Goal: Transaction & Acquisition: Purchase product/service

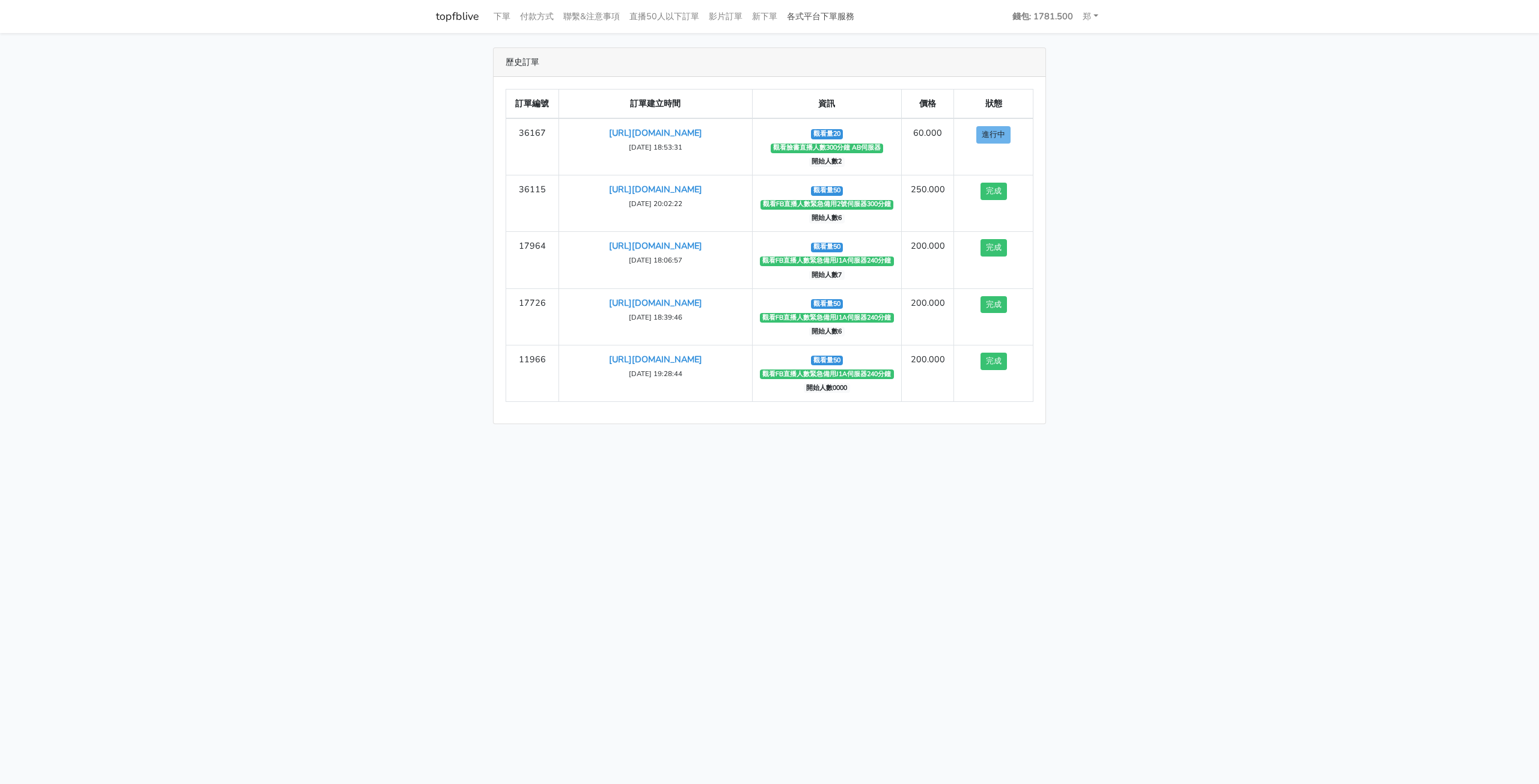
click at [833, 16] on link "各式平台下單服務" at bounding box center [820, 16] width 77 height 23
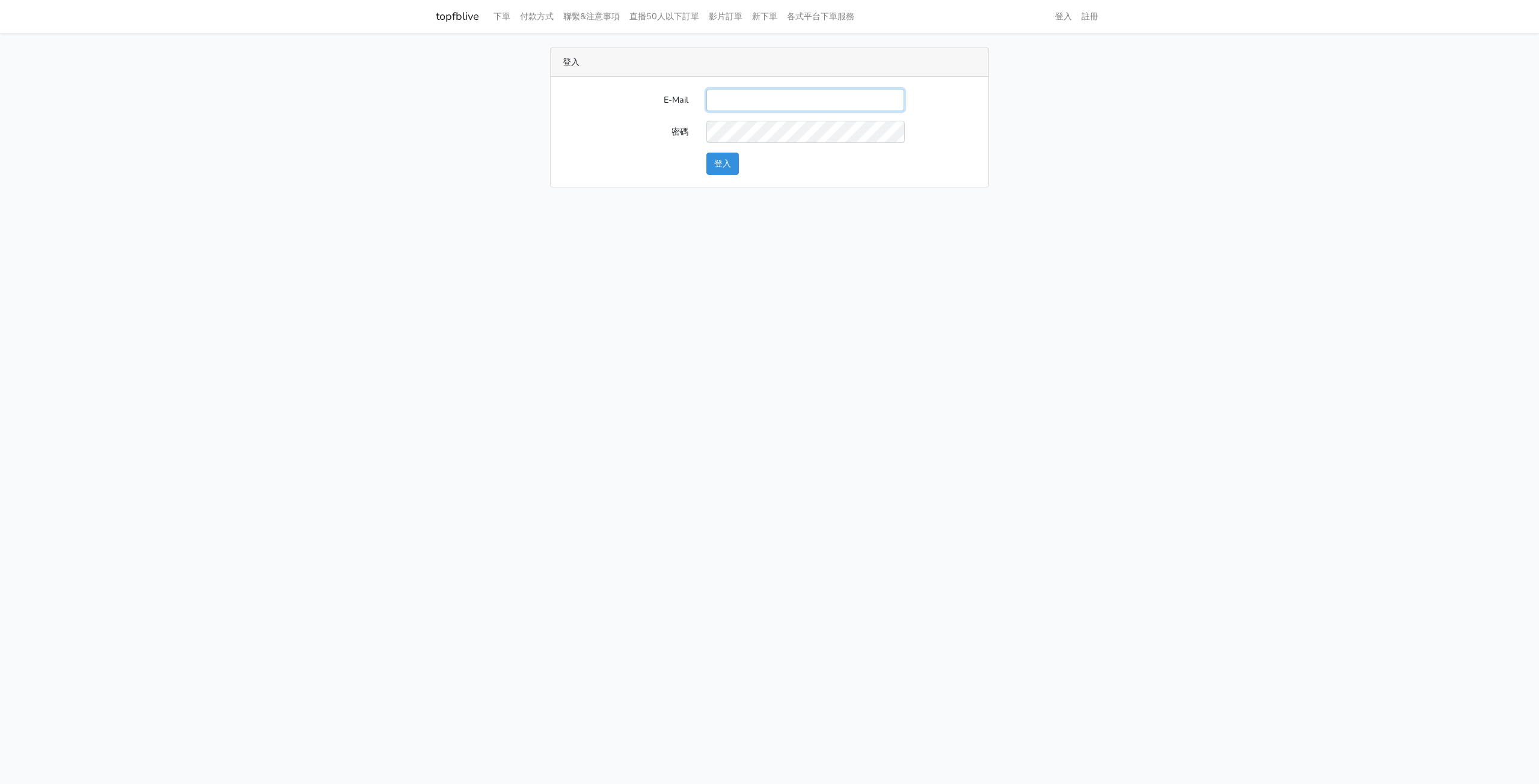
click at [735, 106] on input "E-Mail" at bounding box center [805, 100] width 198 height 22
type input "2277865234@qq.com"
click at [725, 164] on button "登入" at bounding box center [723, 164] width 33 height 22
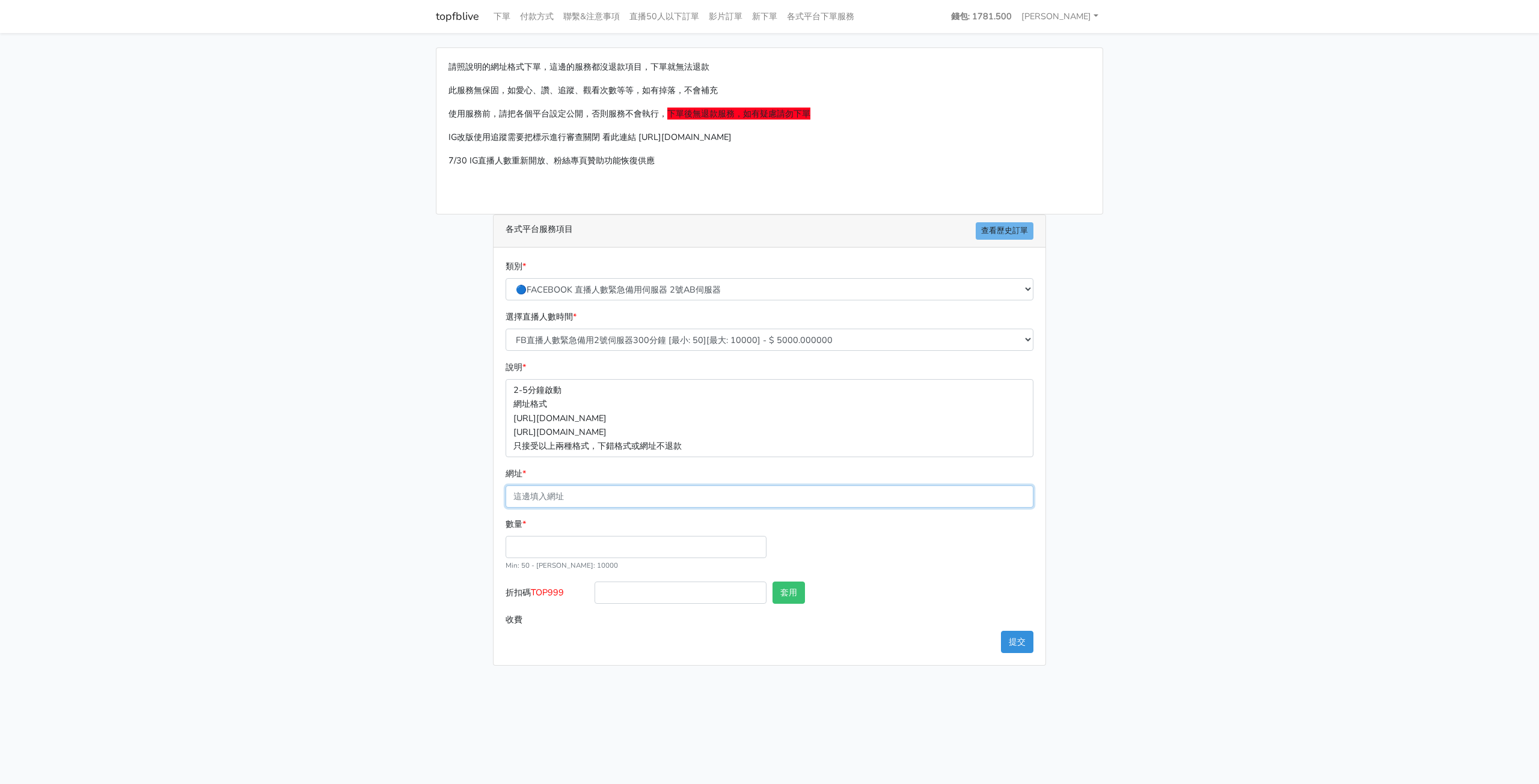
click at [638, 494] on input "網址 *" at bounding box center [769, 497] width 528 height 22
paste input "[URL][DOMAIN_NAME]"
type input "[URL][DOMAIN_NAME]"
click at [637, 548] on input "數量 *" at bounding box center [636, 547] width 261 height 22
type input "20"
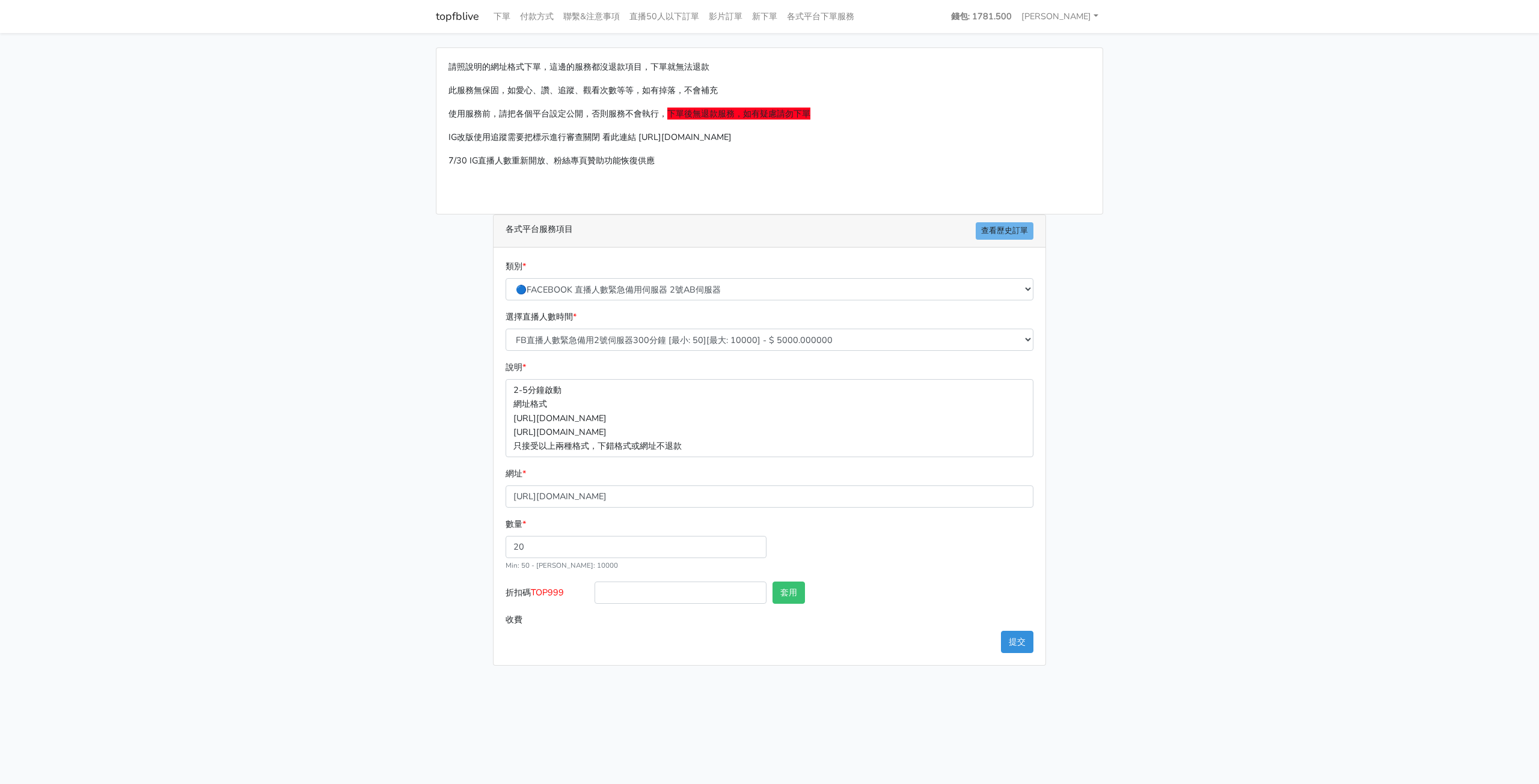
type input "100.000"
click at [974, 533] on div "數量 * 20 Min: 50 - Max: 10000" at bounding box center [769, 549] width 534 height 65
click at [598, 546] on input "20" at bounding box center [636, 547] width 261 height 22
drag, startPoint x: 598, startPoint y: 546, endPoint x: 422, endPoint y: 541, distance: 176.1
click at [422, 541] on main "請照說明的網址格式下單，這邊的服務都沒退款項目，下單就無法退款 此服務無保固，如愛心、讚、追蹤、觀看次數等等，如有掉落，不會補充 使用服務前，請把各個平台設定…" at bounding box center [769, 357] width 1539 height 647
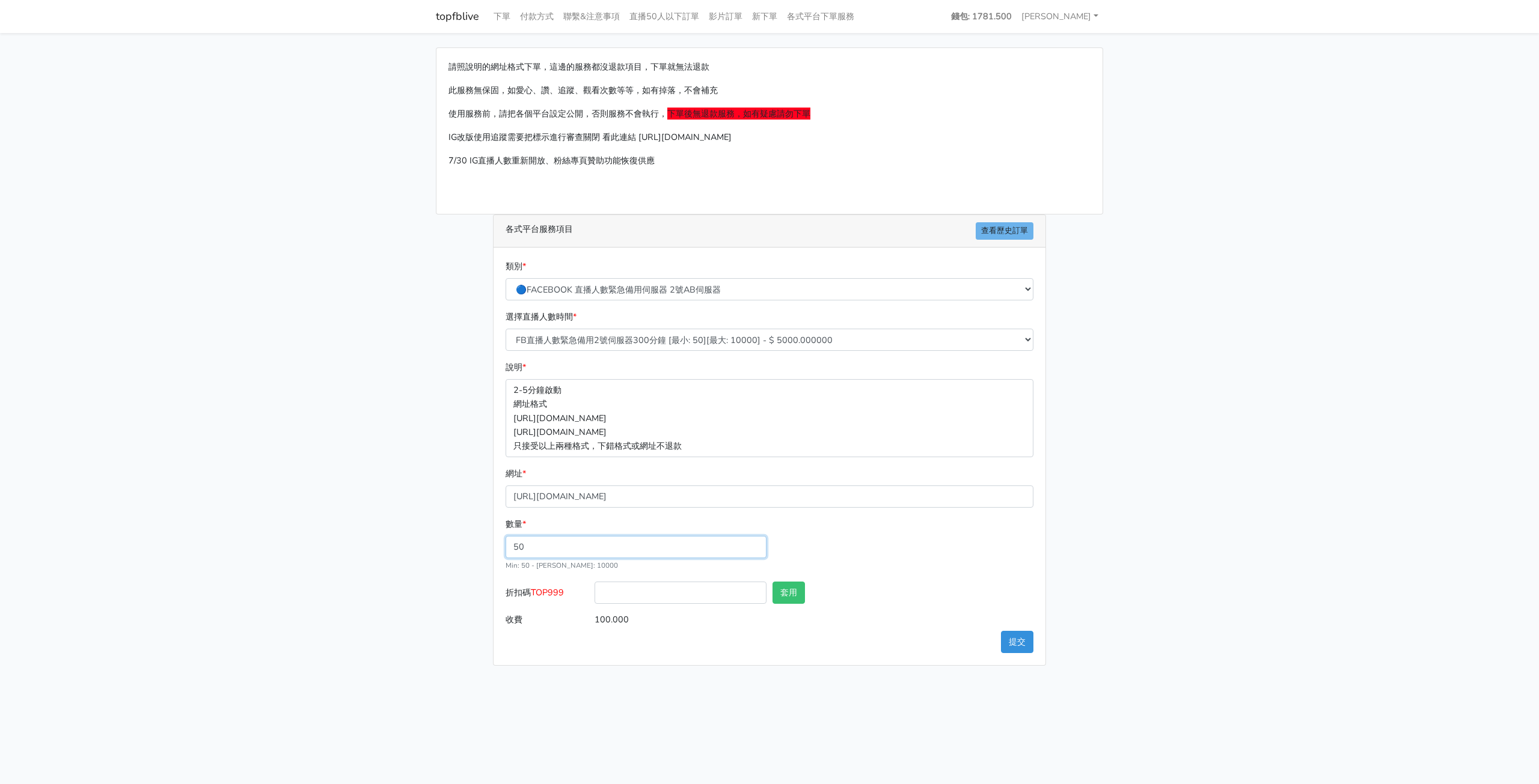
type input "50"
type input "250.000"
click at [438, 510] on div "請照說明的網址格式下單，這邊的服務都沒退款項目，下單就無法退款 此服務無保固，如愛心、讚、追蹤、觀看次數等等，如有掉落，不會補充 使用服務前，請把各個平台設定…" at bounding box center [769, 357] width 685 height 618
click at [987, 291] on select "🔵FACEBOOK 直播人數緊急備用伺服器 2號AB伺服器 🔵FACEBOOK 網軍專用貼文留言 安全保密 🔵9/30 FACEBOOK 直播人數緩慢進場緩慢…" at bounding box center [769, 289] width 528 height 22
select select "🔵FACEBOOK 直播人數伺服器 自然增加人數 J1A伺服器"
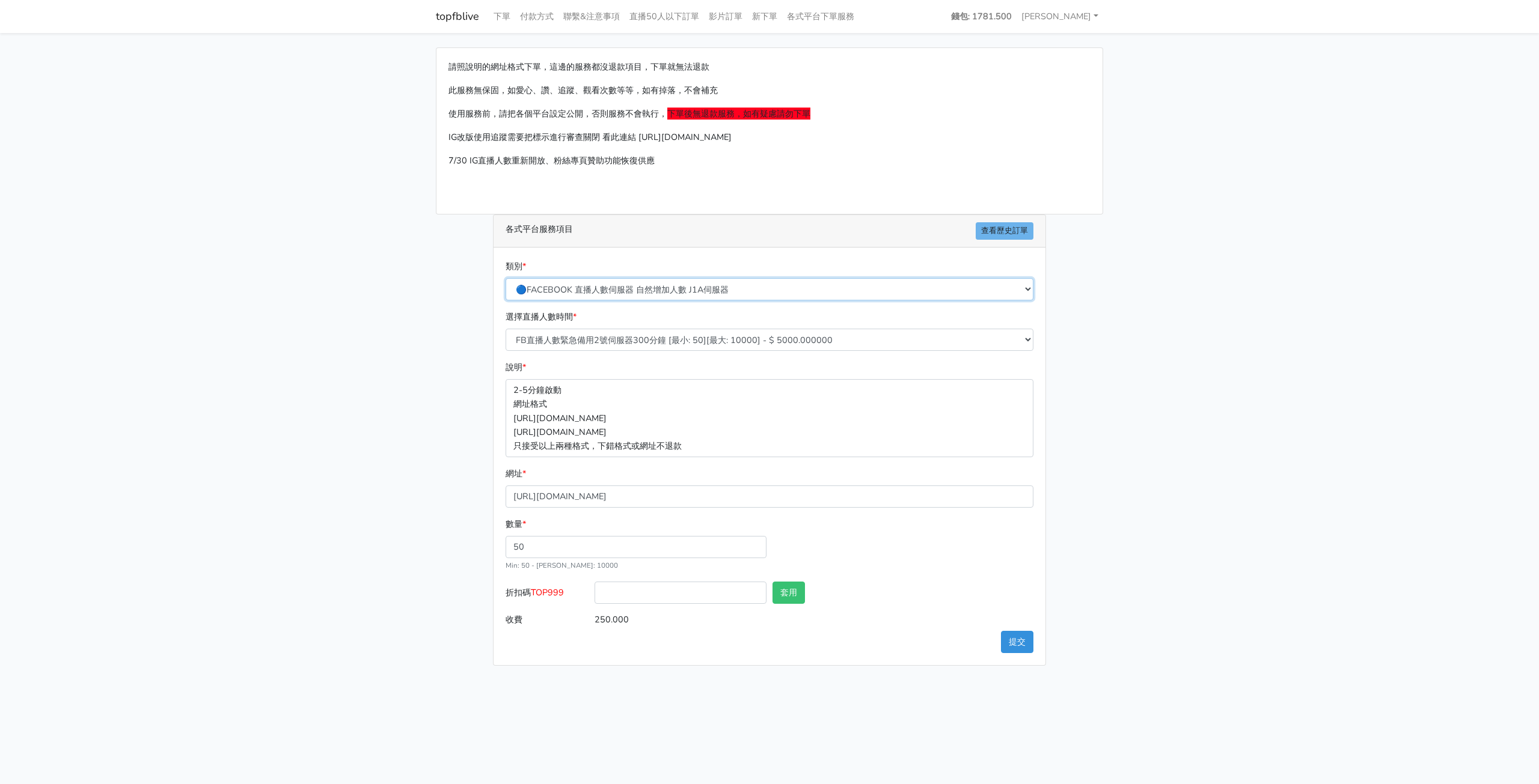
click at [506, 278] on select "🔵FACEBOOK 直播人數緊急備用伺服器 2號AB伺服器 🔵FACEBOOK 網軍專用貼文留言 安全保密 🔵9/30 FACEBOOK 直播人數緩慢進場緩慢…" at bounding box center [769, 289] width 528 height 22
type input "25.000"
click at [553, 539] on input "50" at bounding box center [636, 547] width 261 height 22
drag, startPoint x: 553, startPoint y: 539, endPoint x: 366, endPoint y: 537, distance: 187.0
click at [366, 537] on main "請照說明的網址格式下單，這邊的服務都沒退款項目，下單就無法退款 此服務無保固，如愛心、讚、追蹤、觀看次數等等，如有掉落，不會補充 使用服務前，請把各個平台設定…" at bounding box center [769, 357] width 1539 height 647
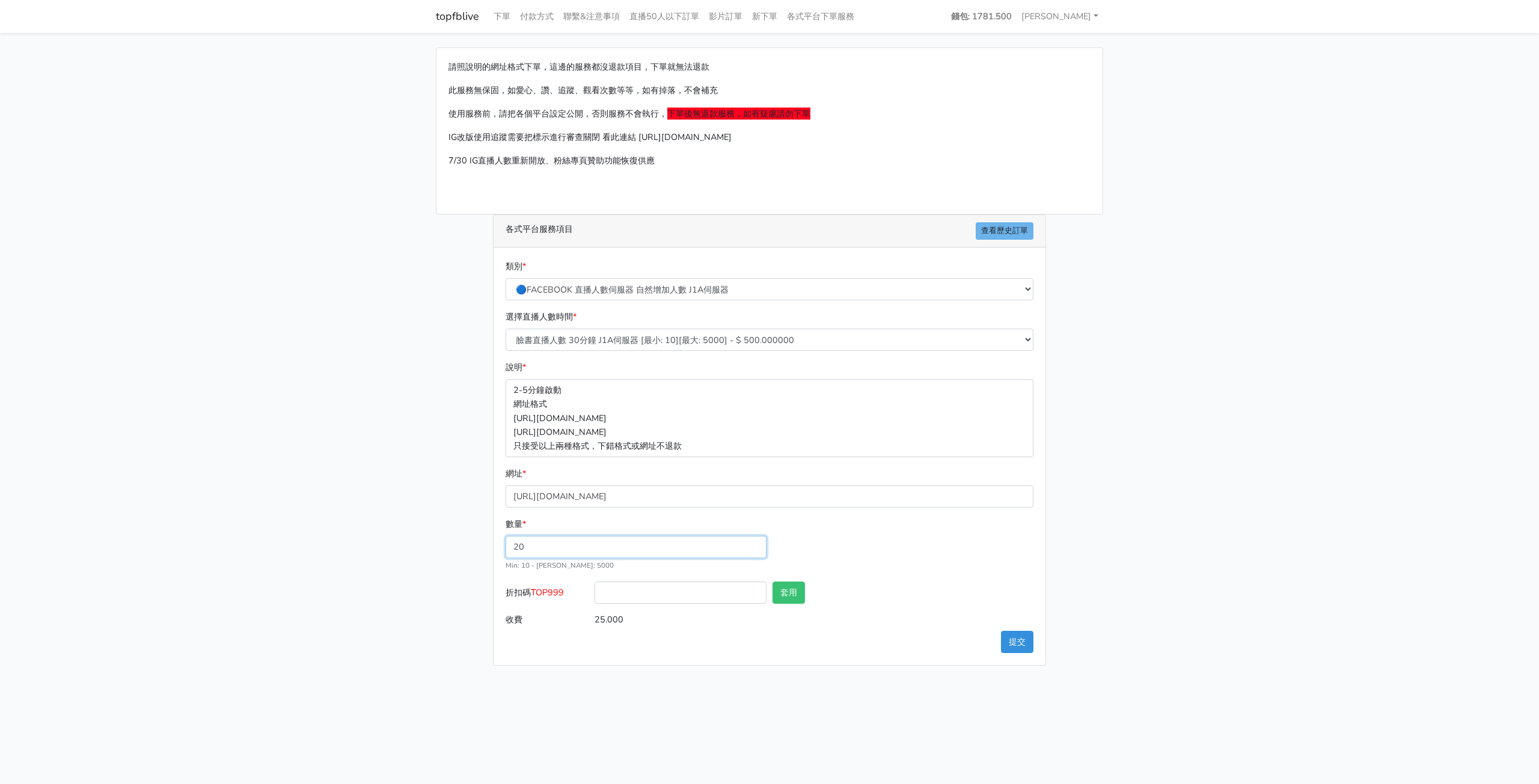
type input "20"
type input "10.000"
click at [434, 455] on div "請照說明的網址格式下單，這邊的服務都沒退款項目，下單就無法退款 此服務無保固，如愛心、讚、追蹤、觀看次數等等，如有掉落，不會補充 使用服務前，請把各個平台設定…" at bounding box center [769, 357] width 685 height 618
click at [432, 481] on div "請照說明的網址格式下單，這邊的服務都沒退款項目，下單就無法退款 此服務無保固，如愛心、讚、追蹤、觀看次數等等，如有掉落，不會補充 使用服務前，請把各個平台設定…" at bounding box center [769, 357] width 685 height 618
click at [900, 331] on select "臉書直播人數 30分鐘 J1A伺服器 [最小: 10][最大: 5000] - $ 500.000000 臉書直播人數 60分鐘 J1A伺服器 [最小: 10…" at bounding box center [769, 340] width 528 height 22
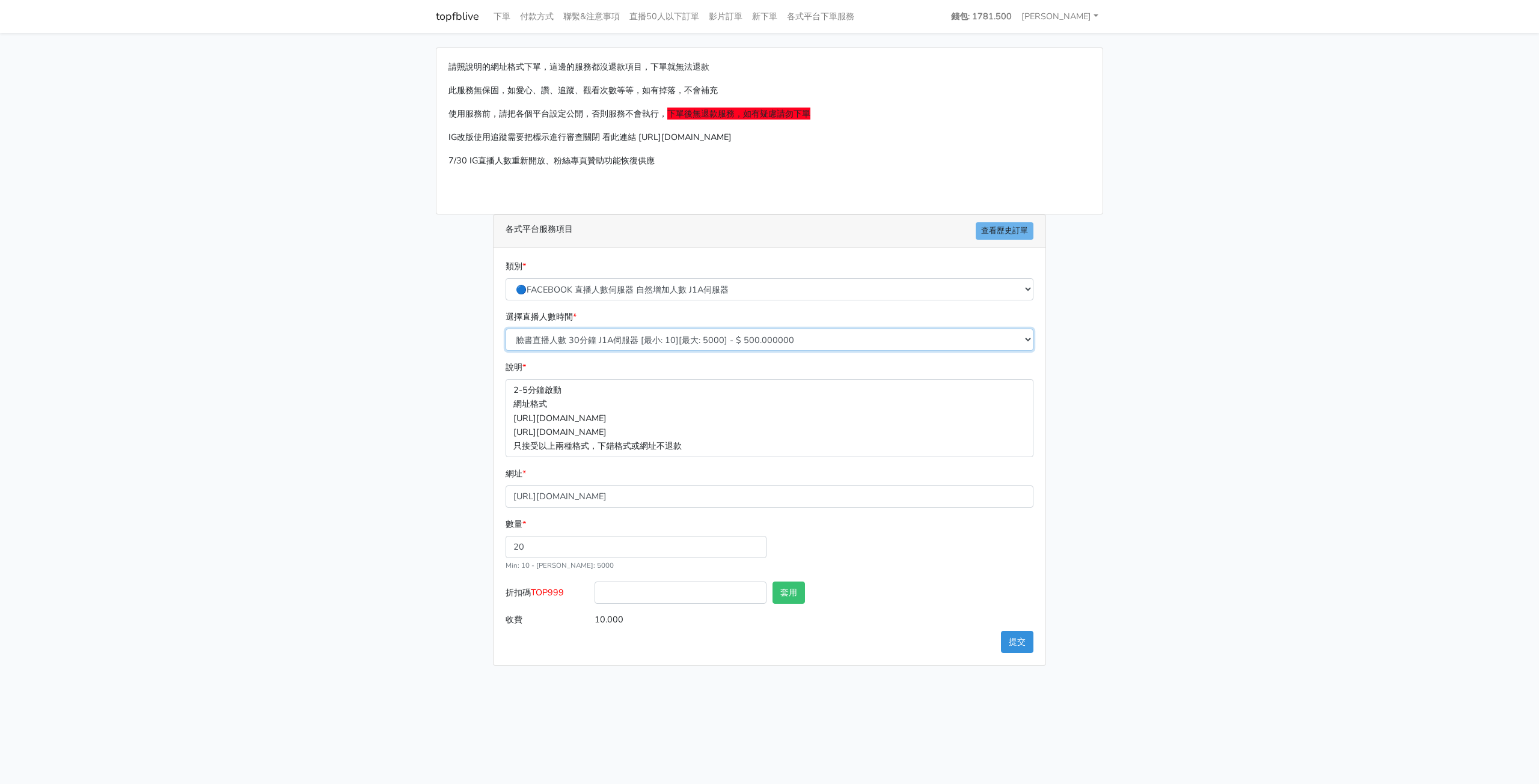
select select "624"
click at [506, 329] on select "臉書直播人數 30分鐘 J1A伺服器 [最小: 10][最大: 5000] - $ 500.000000 臉書直播人數 60分鐘 J1A伺服器 [最小: 10…" at bounding box center [769, 340] width 528 height 22
type input "60.000"
click at [1169, 429] on main "請照說明的網址格式下單，這邊的服務都沒退款項目，下單就無法退款 此服務無保固，如愛心、讚、追蹤、觀看次數等等，如有掉落，不會補充 使用服務前，請把各個平台設定…" at bounding box center [769, 357] width 1539 height 647
click at [1141, 456] on main "請照說明的網址格式下單，這邊的服務都沒退款項目，下單就無法退款 此服務無保固，如愛心、讚、追蹤、觀看次數等等，如有掉落，不會補充 使用服務前，請把各個平台設定…" at bounding box center [769, 357] width 1539 height 647
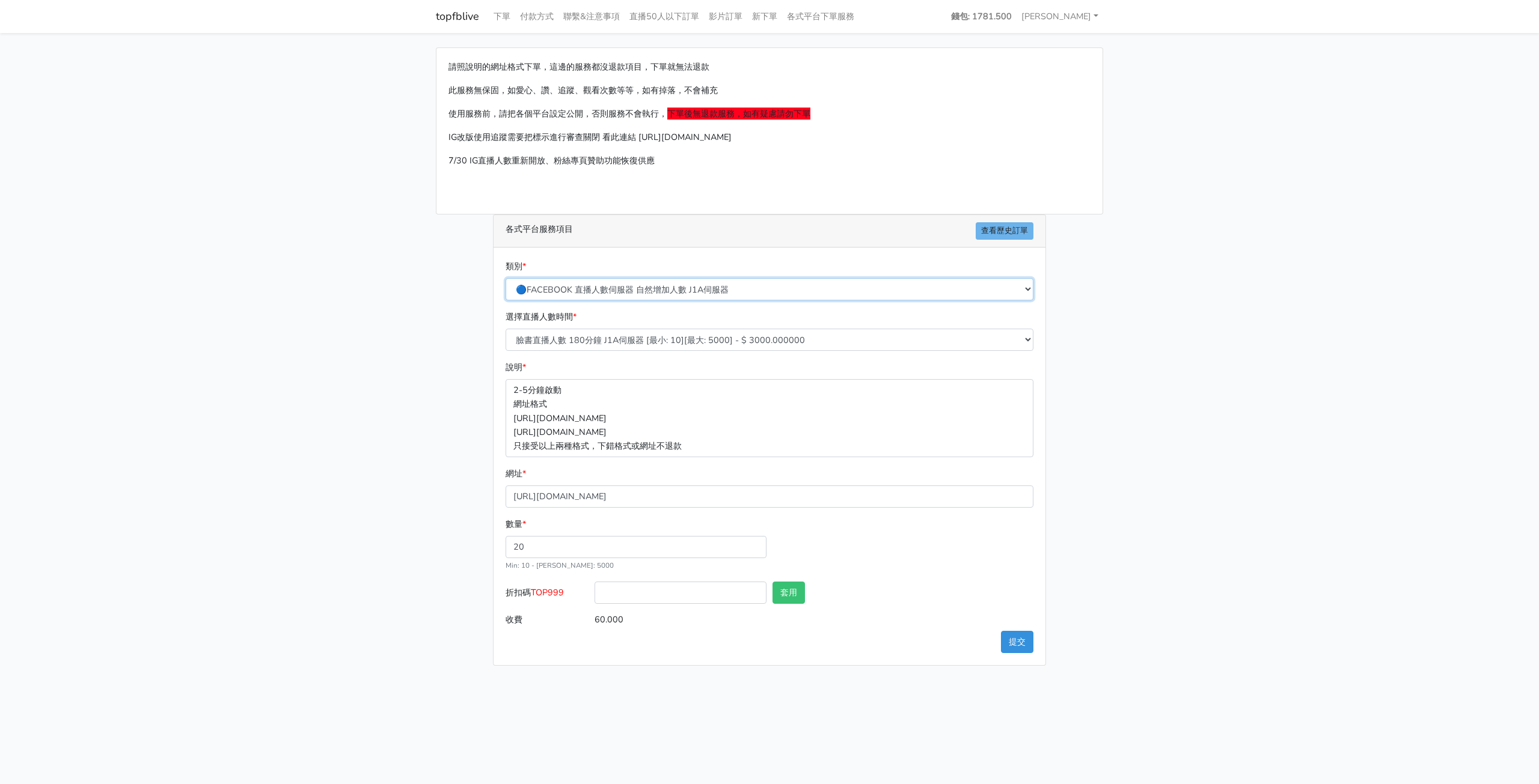
click at [765, 293] on select "🔵FACEBOOK 直播人數緊急備用伺服器 2號AB伺服器 🔵FACEBOOK 網軍專用貼文留言 安全保密 🔵9/30 FACEBOOK 直播人數緩慢進場緩慢…" at bounding box center [769, 289] width 528 height 22
select select "🔵FACEBOOK 直播人數 AB伺服器"
click at [506, 278] on select "🔵FACEBOOK 直播人數緊急備用伺服器 2號AB伺服器 🔵FACEBOOK 網軍專用貼文留言 安全保密 🔵9/30 FACEBOOK 直播人數緩慢進場緩慢…" at bounding box center [769, 289] width 528 height 22
type input "12.000"
click at [836, 340] on select "臉書直播人數60分鐘 AB伺服器 [最小: 20][最大: 10000] - $ 600.000000 臉書直播人數90分鐘 AB伺服器 [最小: 20][最…" at bounding box center [769, 340] width 528 height 22
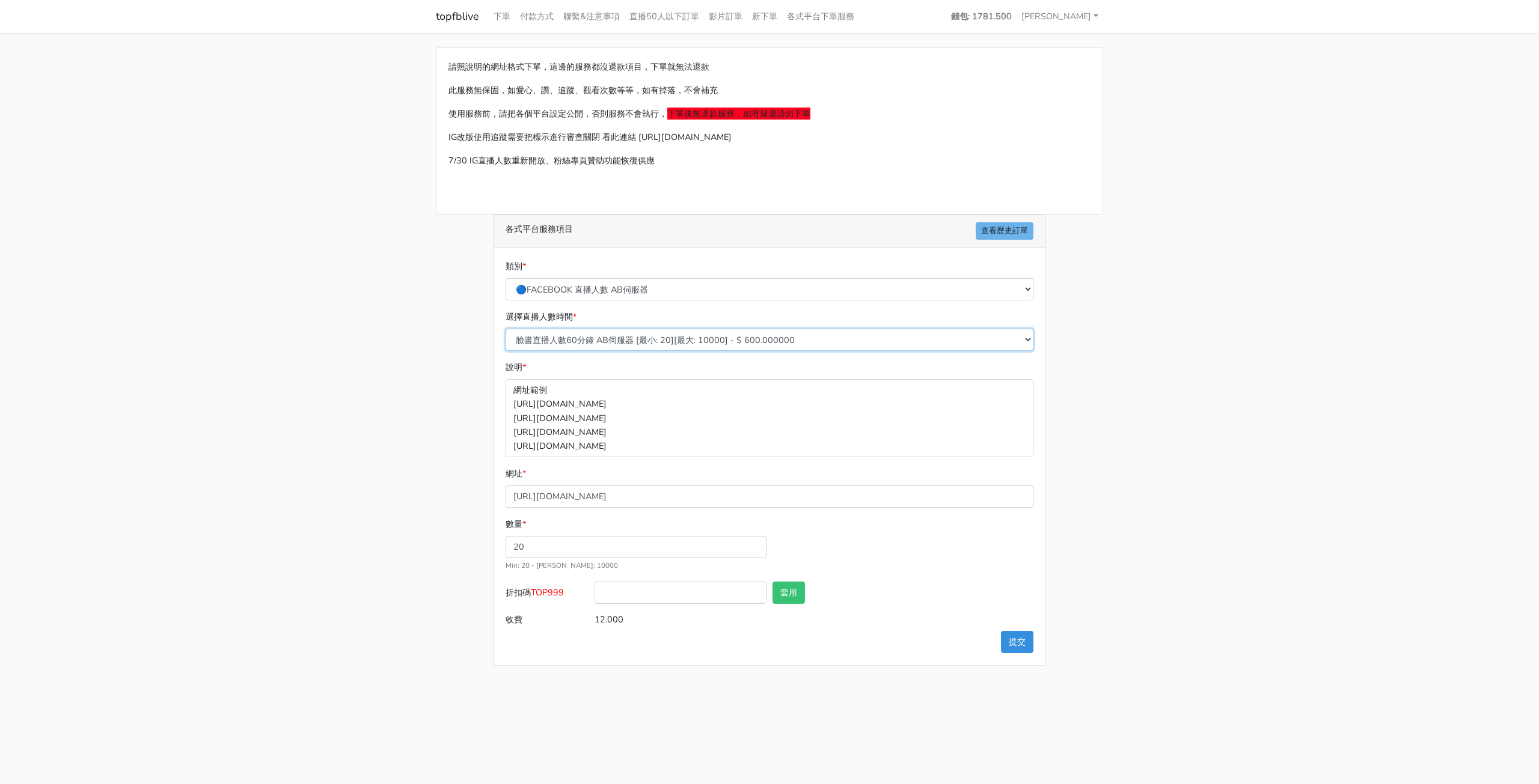
select select "612"
click at [506, 329] on select "臉書直播人數60分鐘 AB伺服器 [最小: 20][最大: 10000] - $ 600.000000 臉書直播人數90分鐘 AB伺服器 [最小: 20][最…" at bounding box center [769, 340] width 528 height 22
type input "48.000"
click at [886, 680] on html "topfblive 下單 付款方式 聯繫&注意事項 直播50人以下訂單 影片訂單 新下單 各式平台下單服務 錢包: 1781.500" at bounding box center [769, 340] width 1539 height 680
click at [1287, 83] on main "請照說明的網址格式下單，這邊的服務都沒退款項目，下單就無法退款 此服務無保固，如愛心、讚、追蹤、觀看次數等等，如有掉落，不會補充 使用服務前，請把各個平台設定…" at bounding box center [769, 357] width 1539 height 647
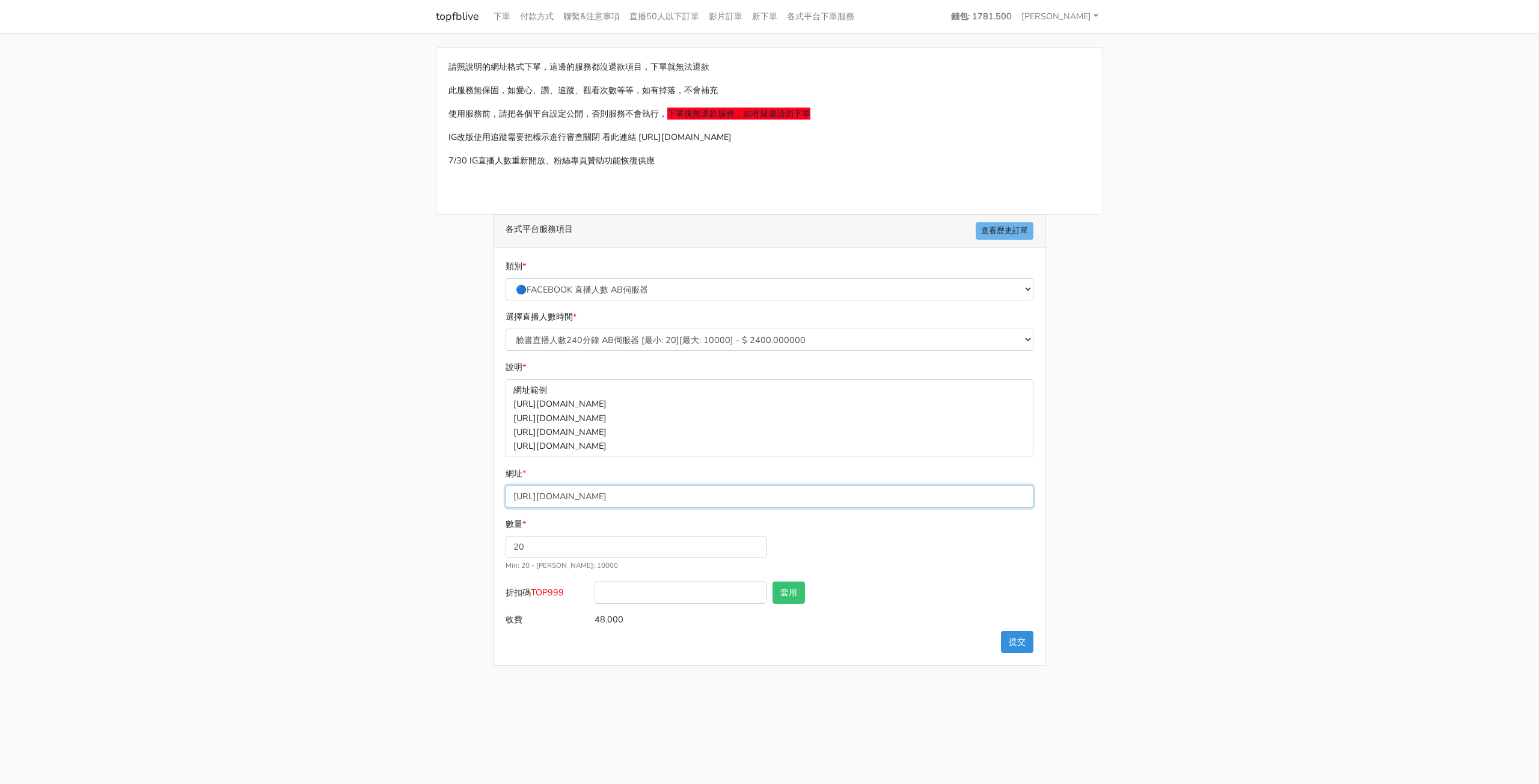
click at [773, 496] on input "https://www.facebook.com/share/v/1BHntNseGT/" at bounding box center [769, 497] width 528 height 22
drag, startPoint x: 517, startPoint y: 548, endPoint x: 438, endPoint y: 552, distance: 79.1
click at [438, 552] on div "請照說明的網址格式下單，這邊的服務都沒退款項目，下單就無法退款 此服務無保固，如愛心、讚、追蹤、觀看次數等等，如有掉落，不會補充 使用服務前，請把各個平台設定…" at bounding box center [769, 357] width 685 height 618
type input "30"
type input "72.000"
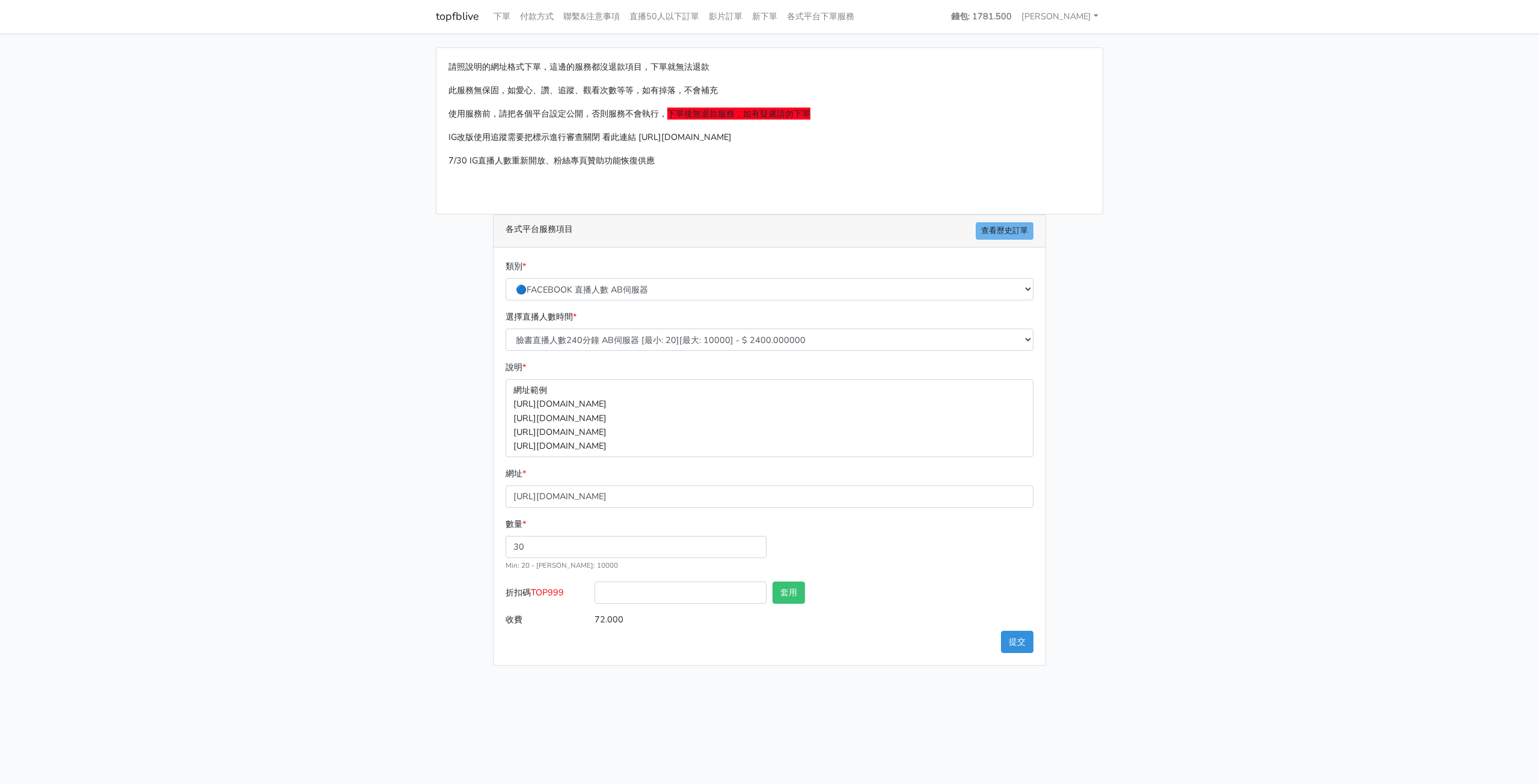
click at [351, 507] on main "請照說明的網址格式下單，這邊的服務都沒退款項目，下單就無法退款 此服務無保固，如愛心、讚、追蹤、觀看次數等等，如有掉落，不會補充 使用服務前，請把各個平台設定…" at bounding box center [769, 357] width 1539 height 647
drag, startPoint x: 540, startPoint y: 544, endPoint x: 330, endPoint y: 529, distance: 210.5
click at [330, 529] on main "請照說明的網址格式下單，這邊的服務都沒退款項目，下單就無法退款 此服務無保固，如愛心、讚、追蹤、觀看次數等等，如有掉落，不會補充 使用服務前，請把各個平台設定…" at bounding box center [769, 357] width 1539 height 647
type input "20"
type input "48.000"
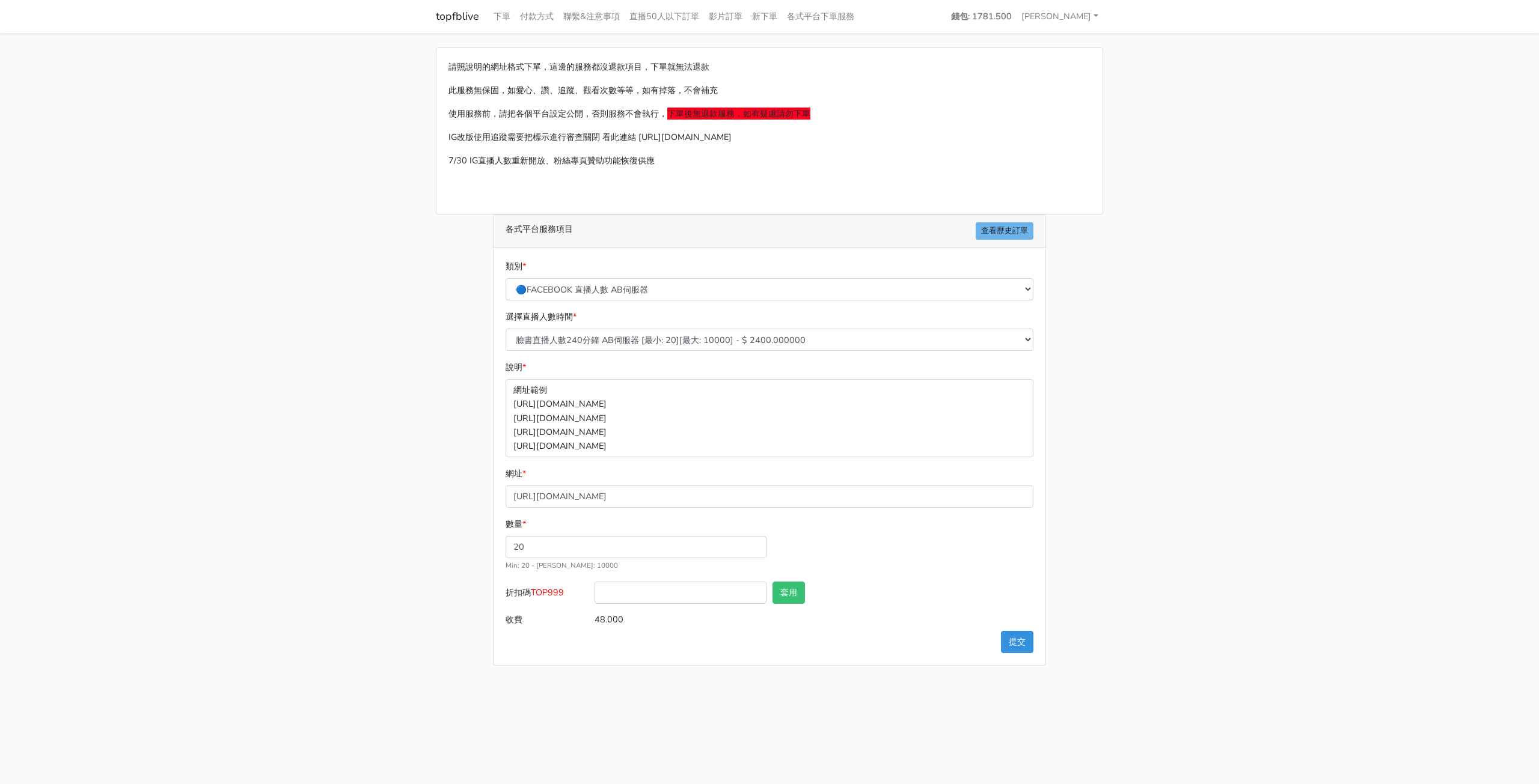
click at [322, 520] on main "請照說明的網址格式下單，這邊的服務都沒退款項目，下單就無法退款 此服務無保固，如愛心、讚、追蹤、觀看次數等等，如有掉落，不會補充 使用服務前，請把各個平台設定…" at bounding box center [769, 357] width 1539 height 647
click at [1017, 638] on button "提交" at bounding box center [1018, 642] width 33 height 22
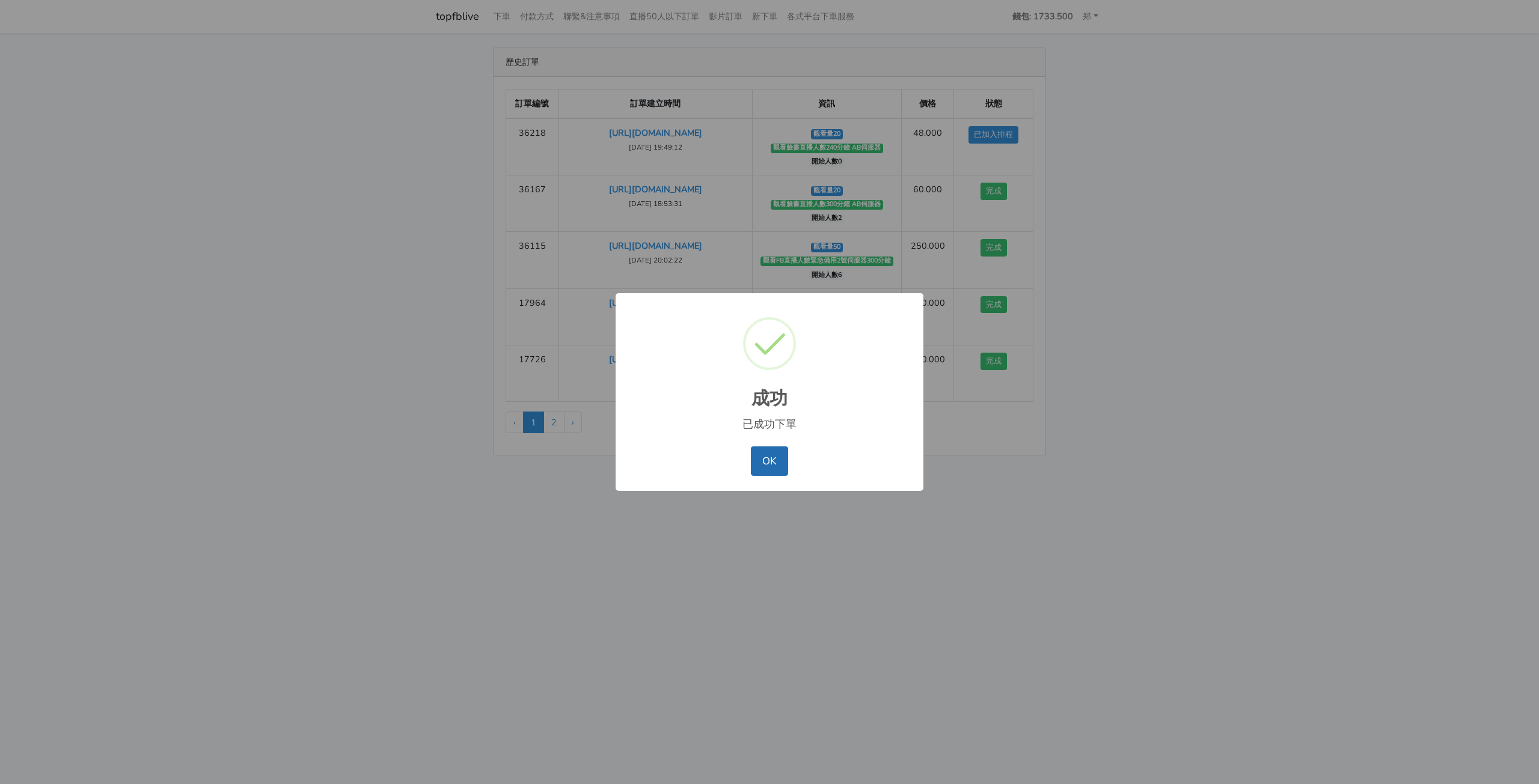
click at [764, 463] on button "OK" at bounding box center [769, 461] width 37 height 29
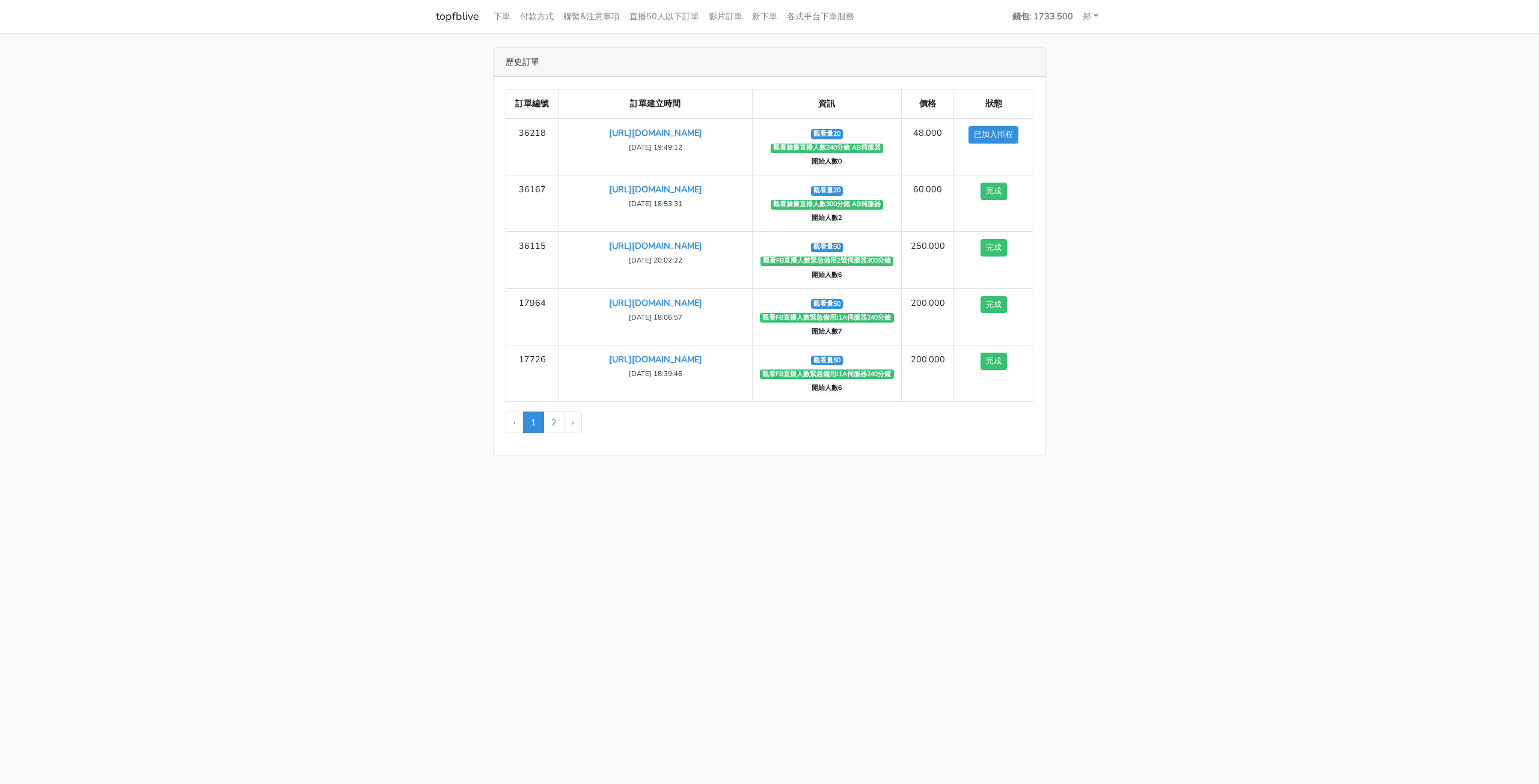
click at [351, 281] on main "歷史訂單 訂單編號 訂單建立時間 資訊 價格 狀態 36218 https://www.facebook.com/share/v/1BHntNseGT/ 20…" at bounding box center [769, 251] width 1539 height 437
